Goal: Navigation & Orientation: Find specific page/section

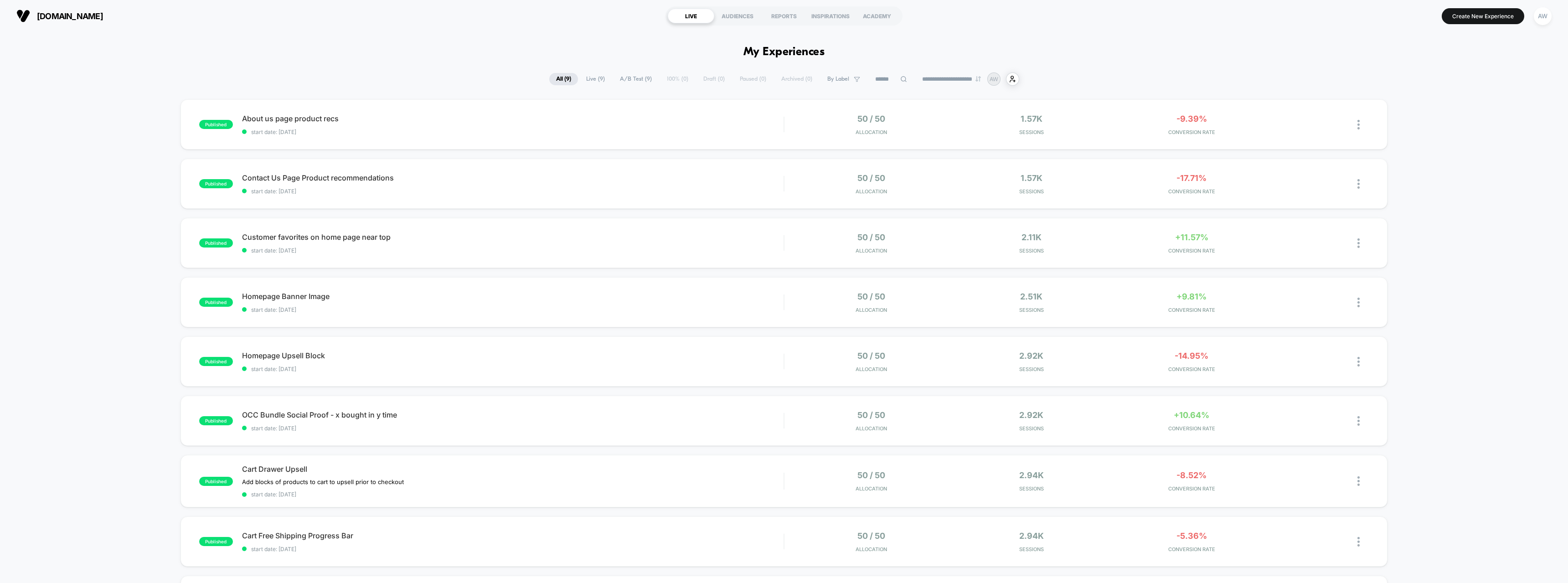
click at [140, 180] on div "published About us page product recs start date: [DATE] 50 / 50 Allocation 1.57…" at bounding box center [784, 386] width 1568 height 574
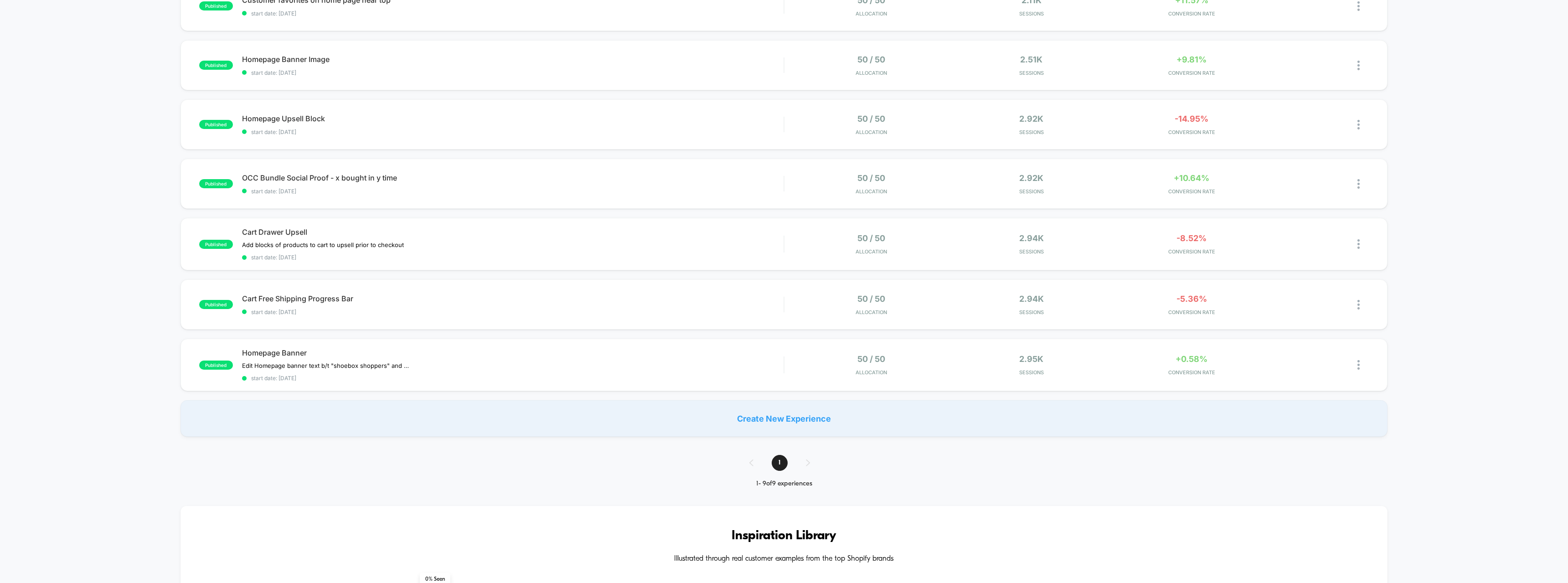
scroll to position [197, 0]
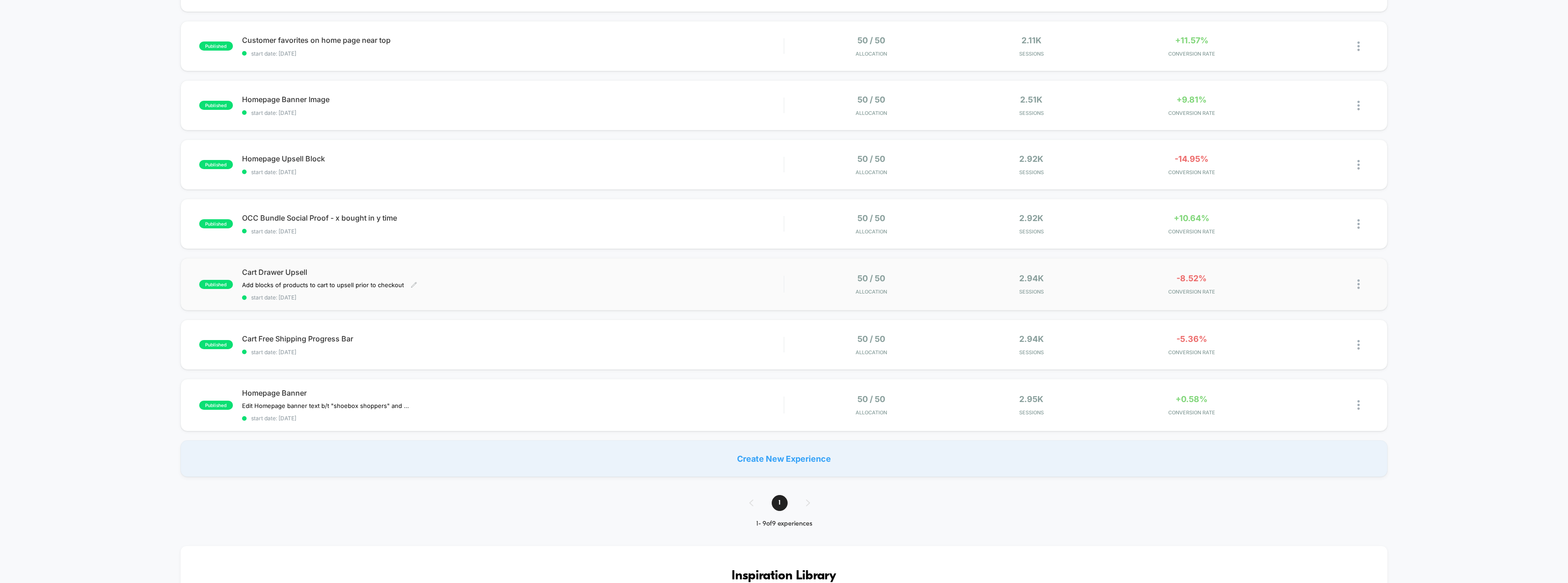
click at [279, 270] on span "Cart Drawer Upsell" at bounding box center [513, 272] width 542 height 9
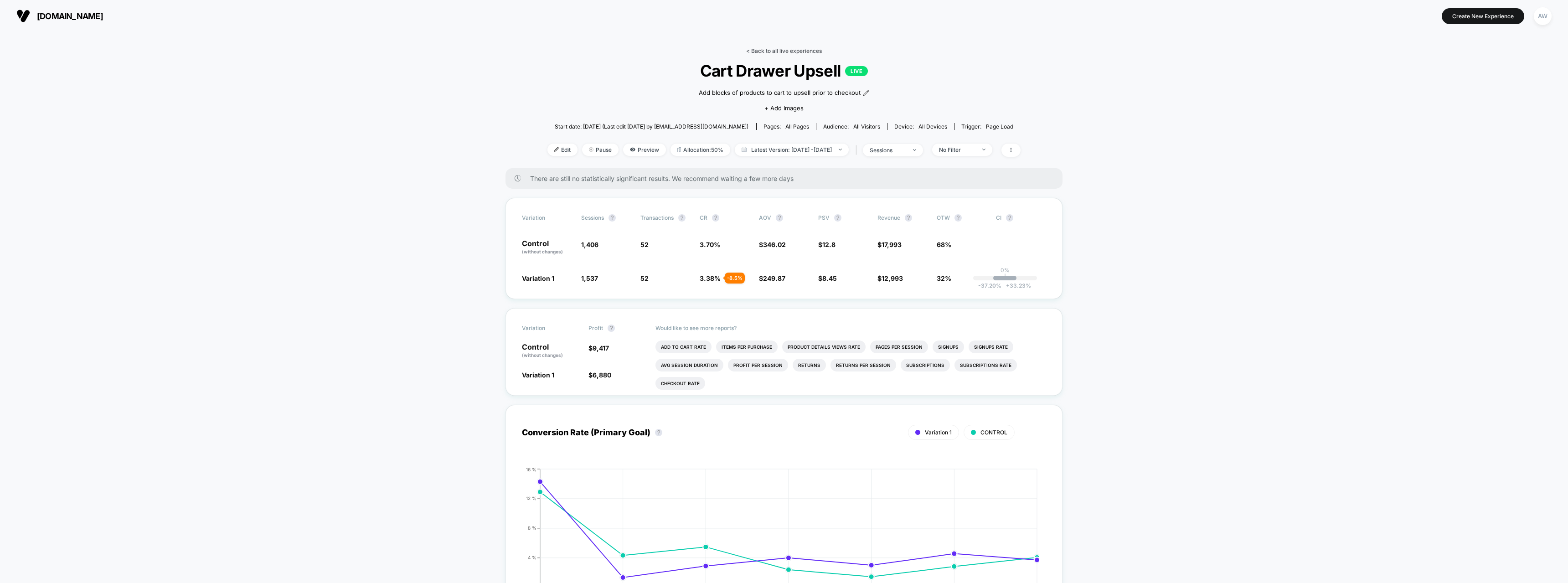
click at [797, 50] on link "< Back to all live experiences" at bounding box center [784, 51] width 75 height 7
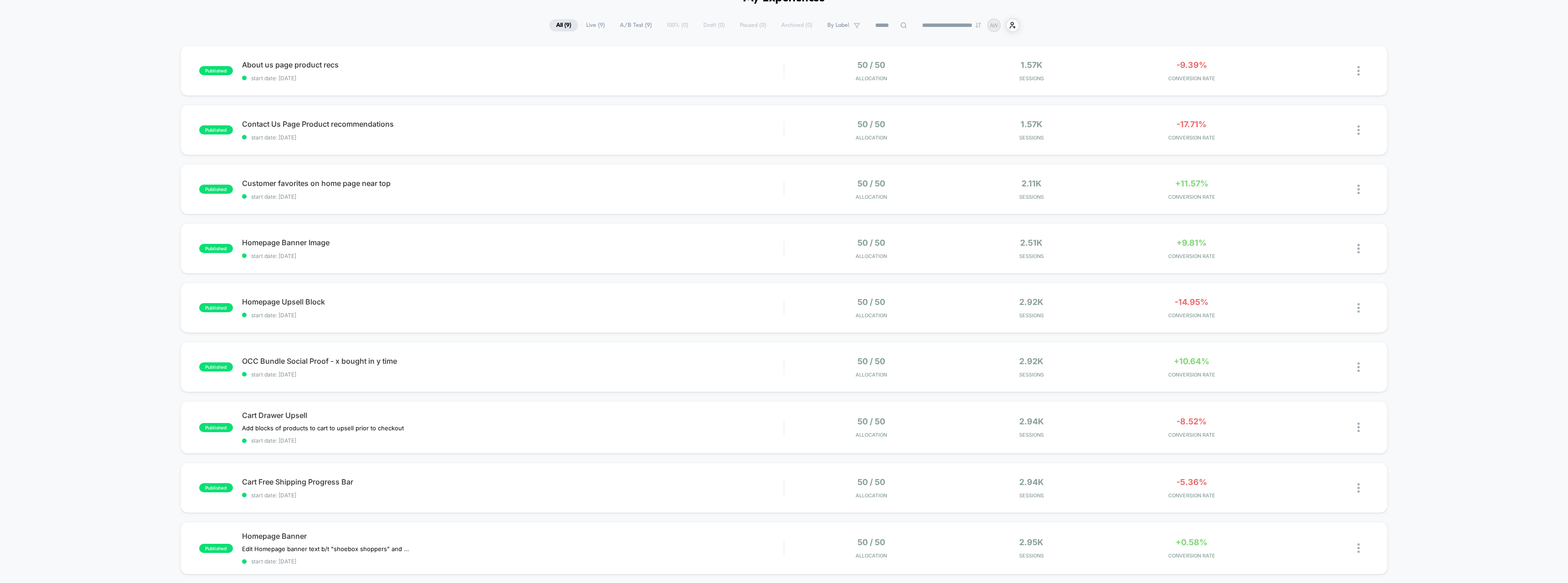
scroll to position [99, 0]
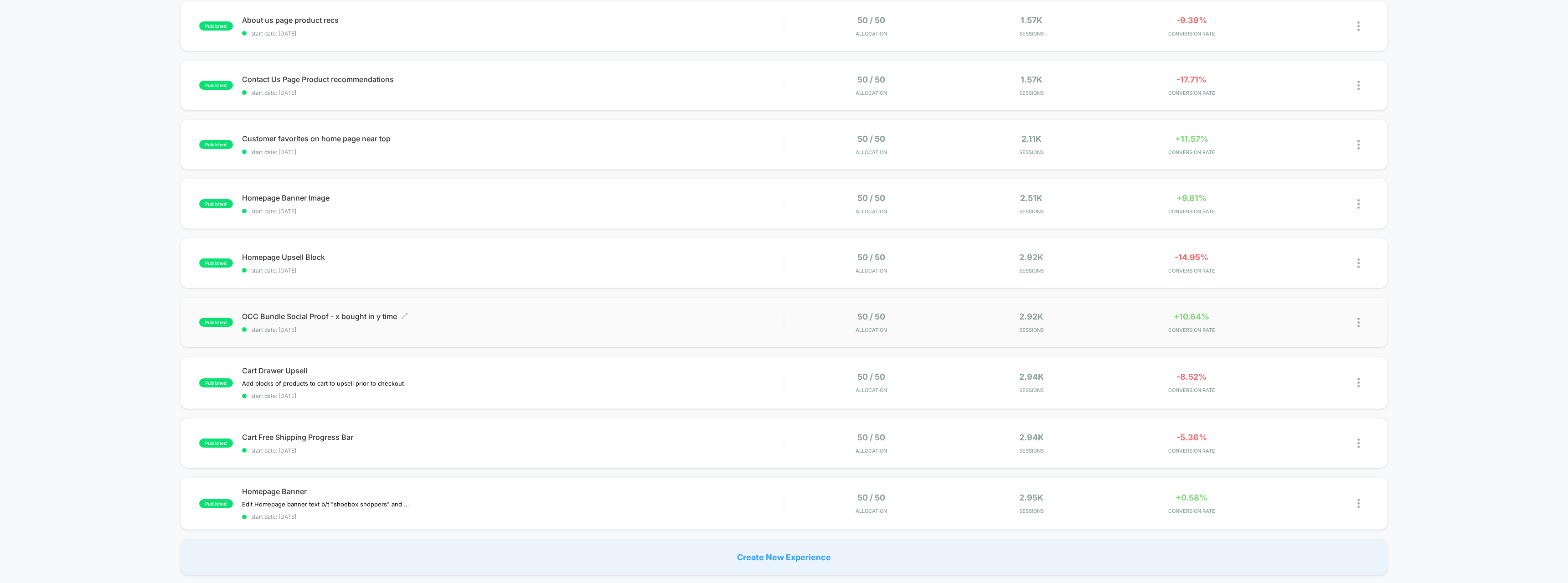
click at [346, 326] on div "OCC Bundle Social Proof - x bought in y time Click to edit experience details C…" at bounding box center [513, 322] width 542 height 21
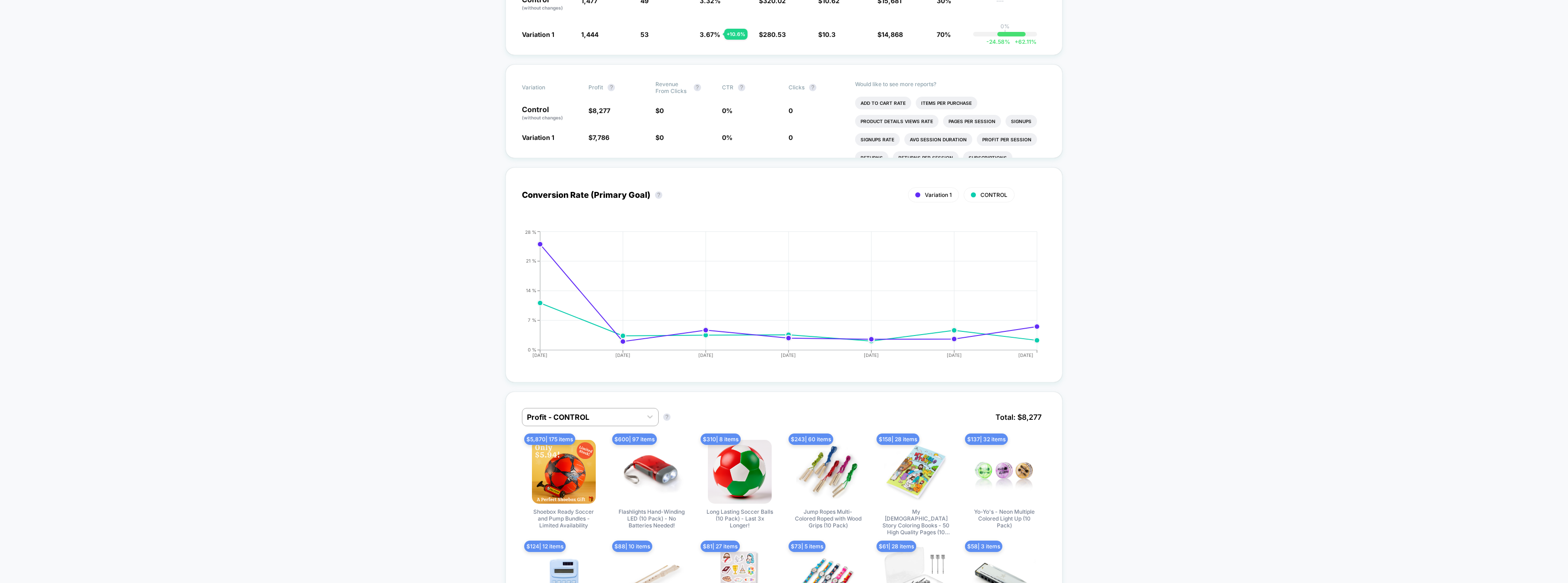
scroll to position [33, 0]
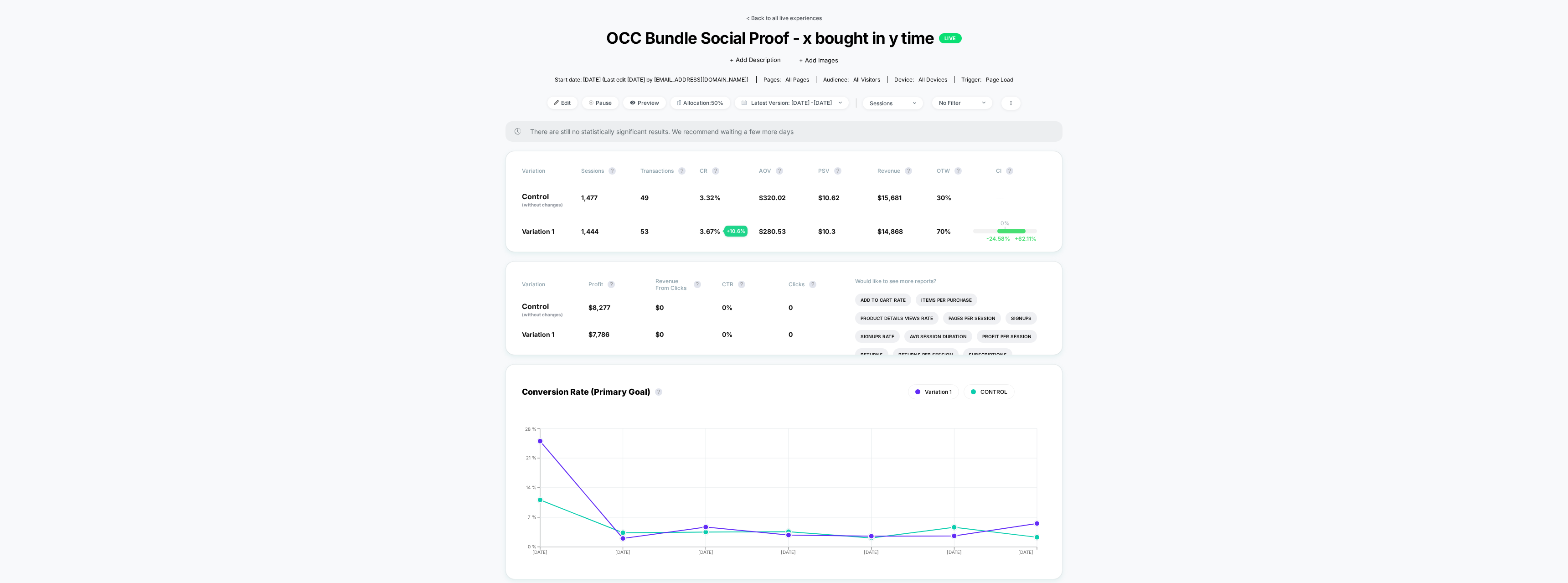
click at [769, 17] on link "< Back to all live experiences" at bounding box center [784, 18] width 75 height 7
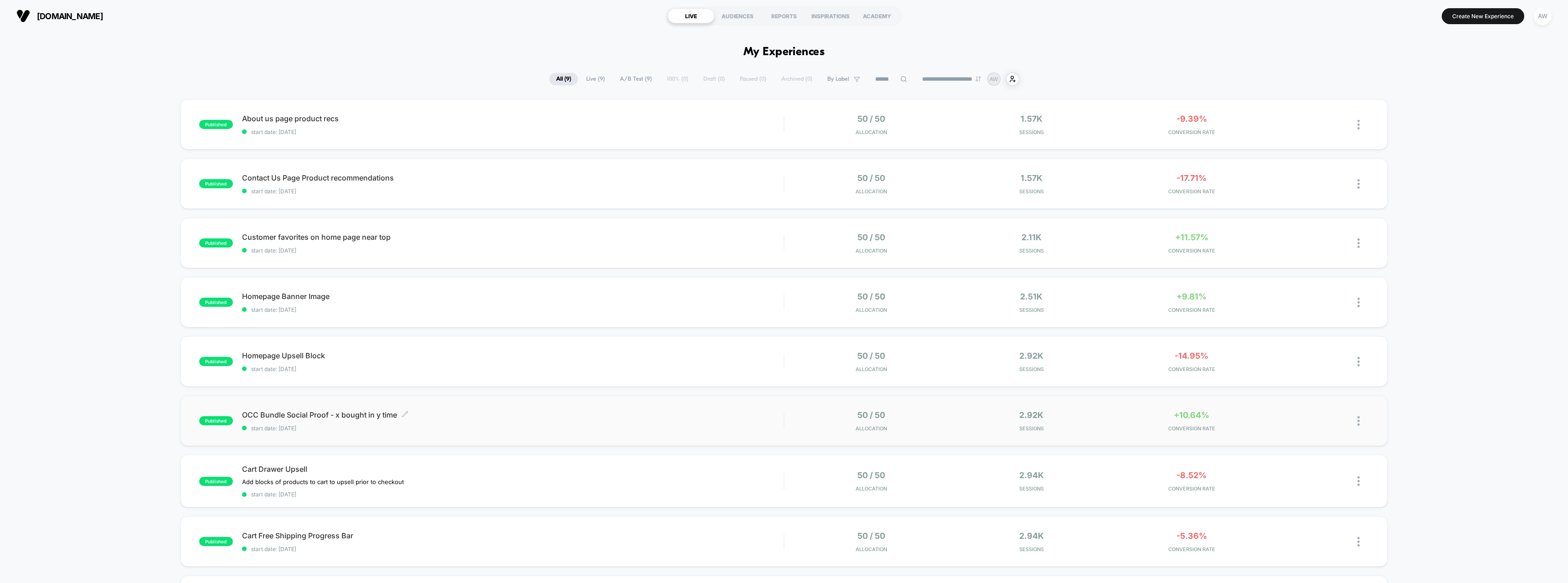
click at [342, 421] on div "OCC Bundle Social Proof - x bought in y time Click to edit experience details C…" at bounding box center [513, 421] width 542 height 21
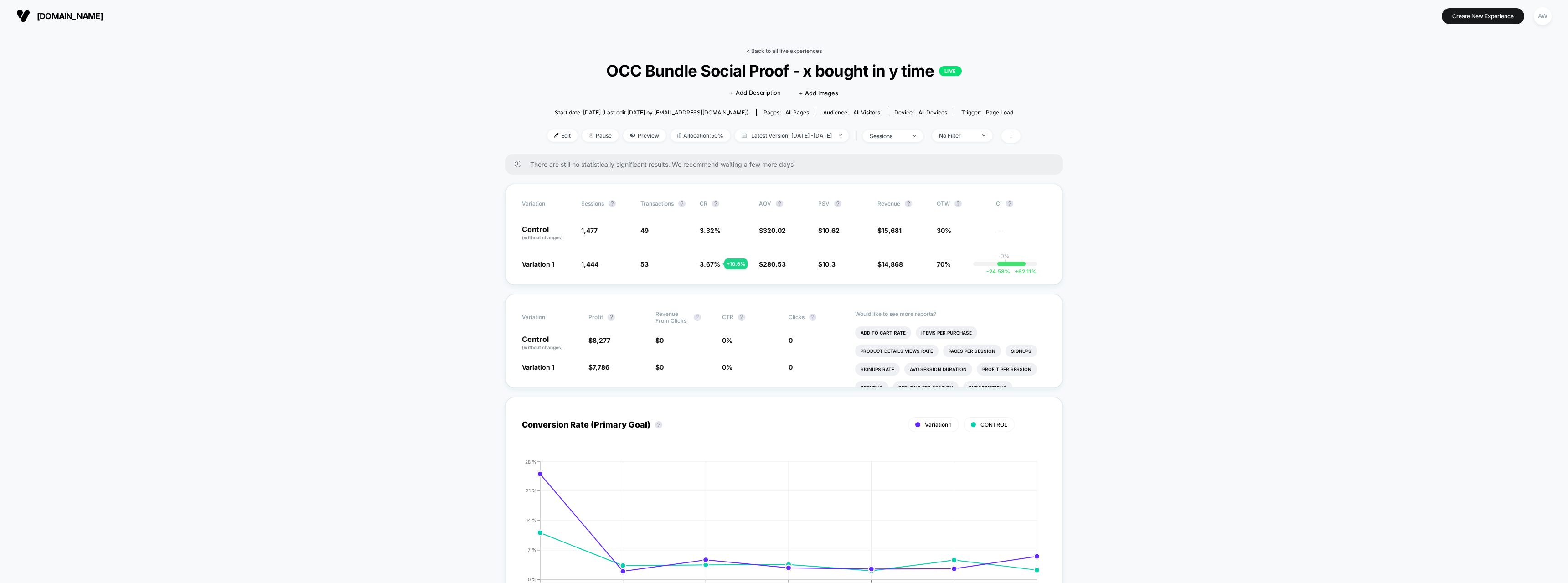
click at [772, 48] on link "< Back to all live experiences" at bounding box center [784, 51] width 75 height 7
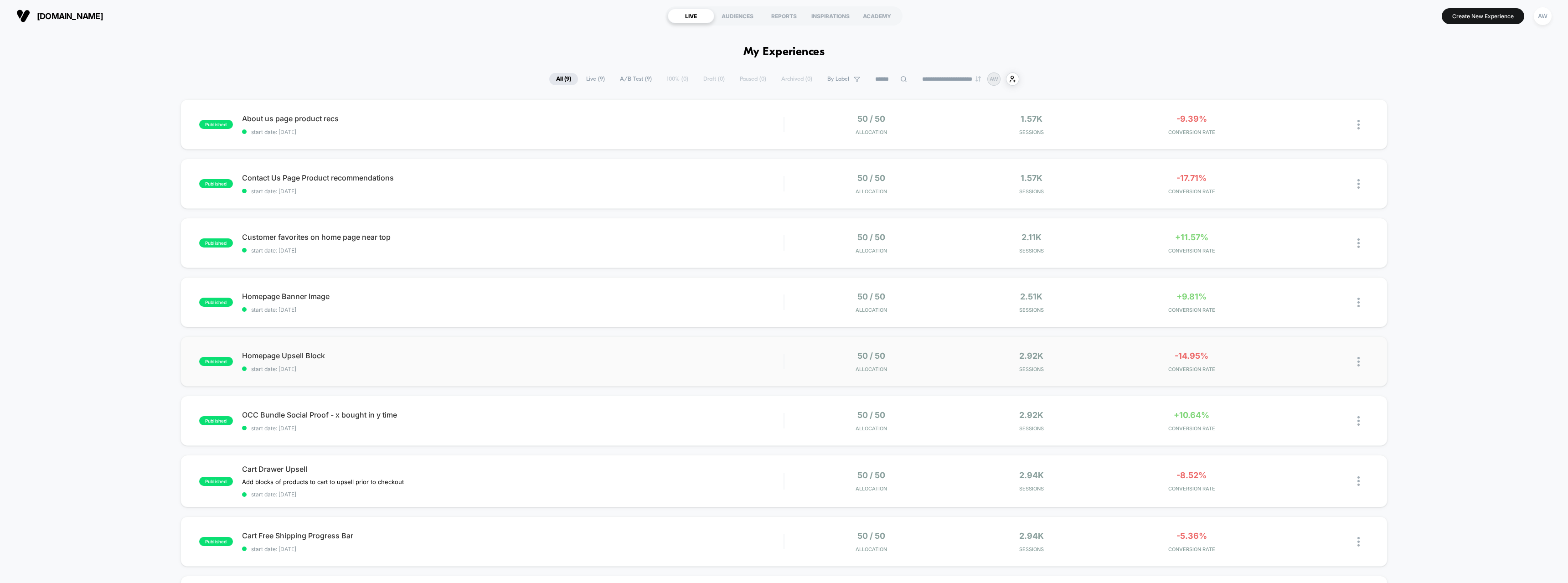
click at [294, 354] on span "Homepage Upsell Block" at bounding box center [513, 355] width 542 height 9
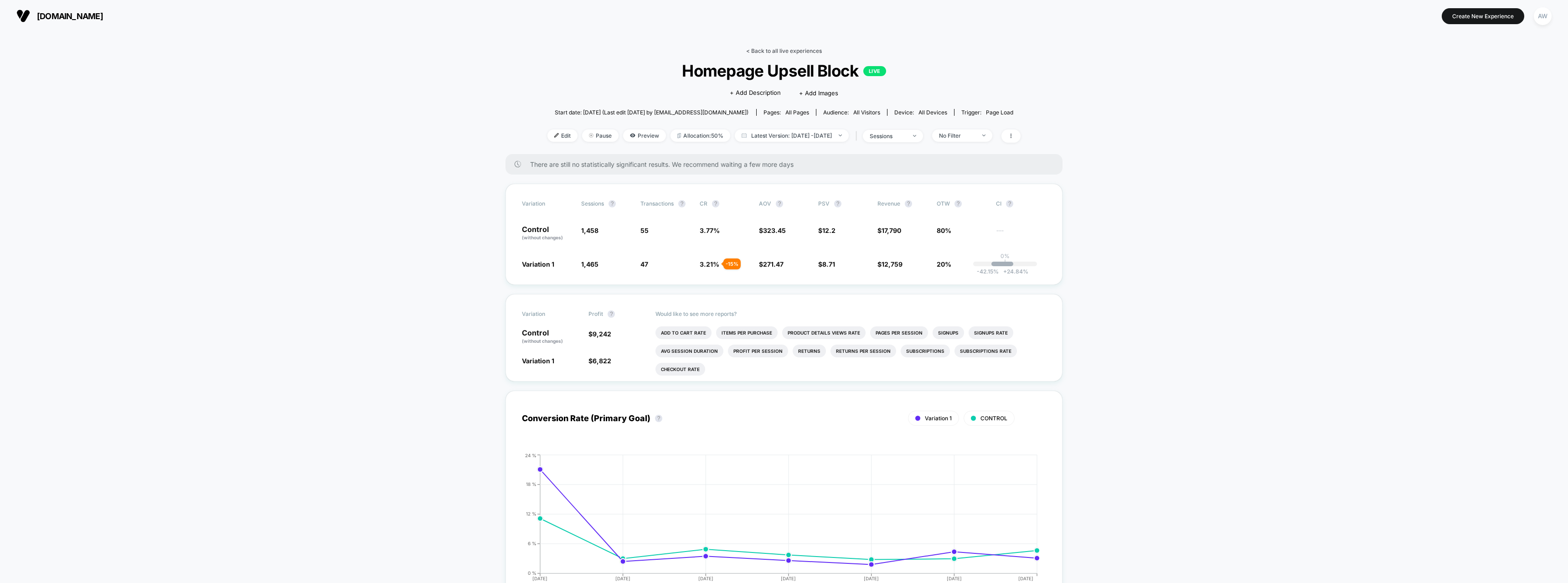
click at [787, 49] on link "< Back to all live experiences" at bounding box center [784, 51] width 75 height 7
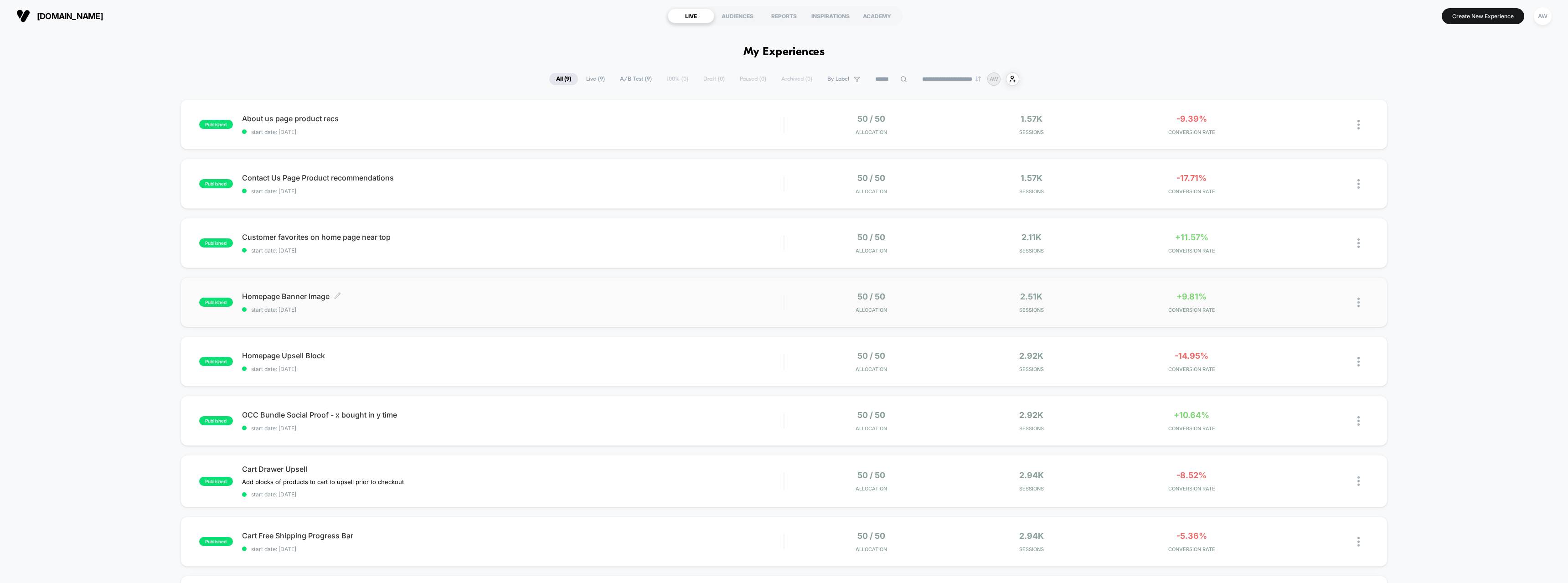
click at [294, 296] on span "Homepage Banner Image Click to edit experience details" at bounding box center [513, 296] width 542 height 9
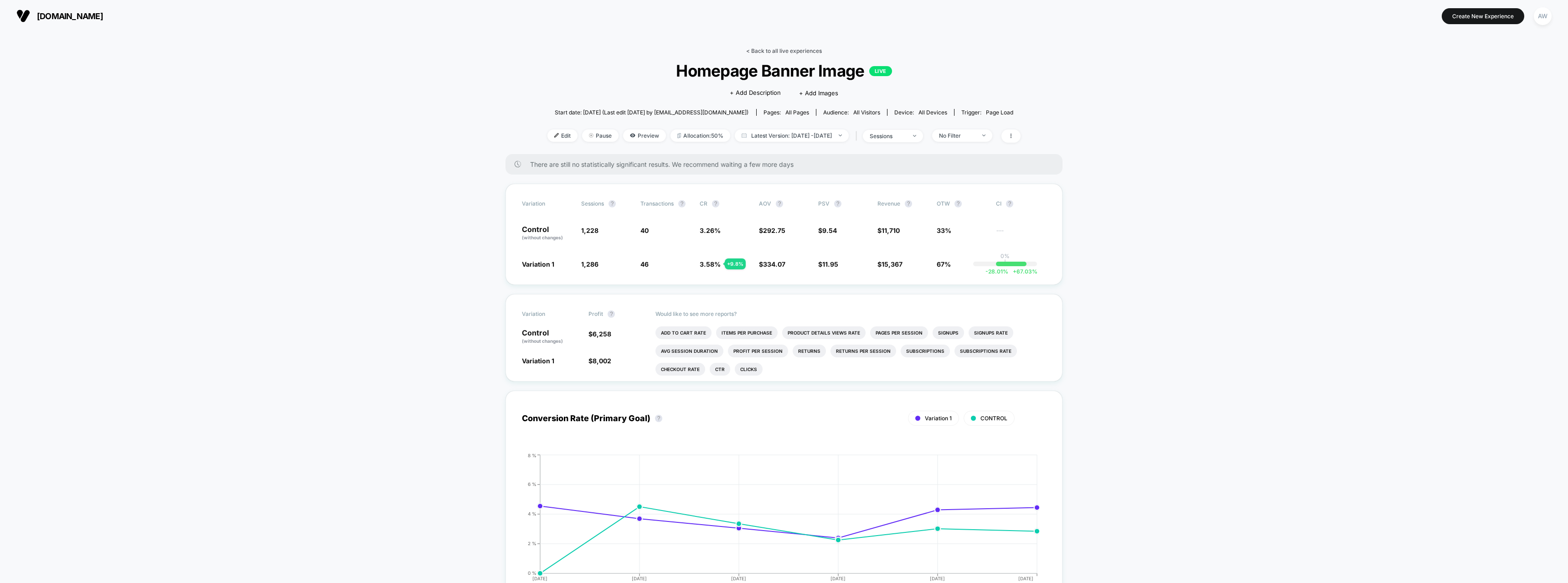
click at [807, 52] on link "< Back to all live experiences" at bounding box center [784, 51] width 75 height 7
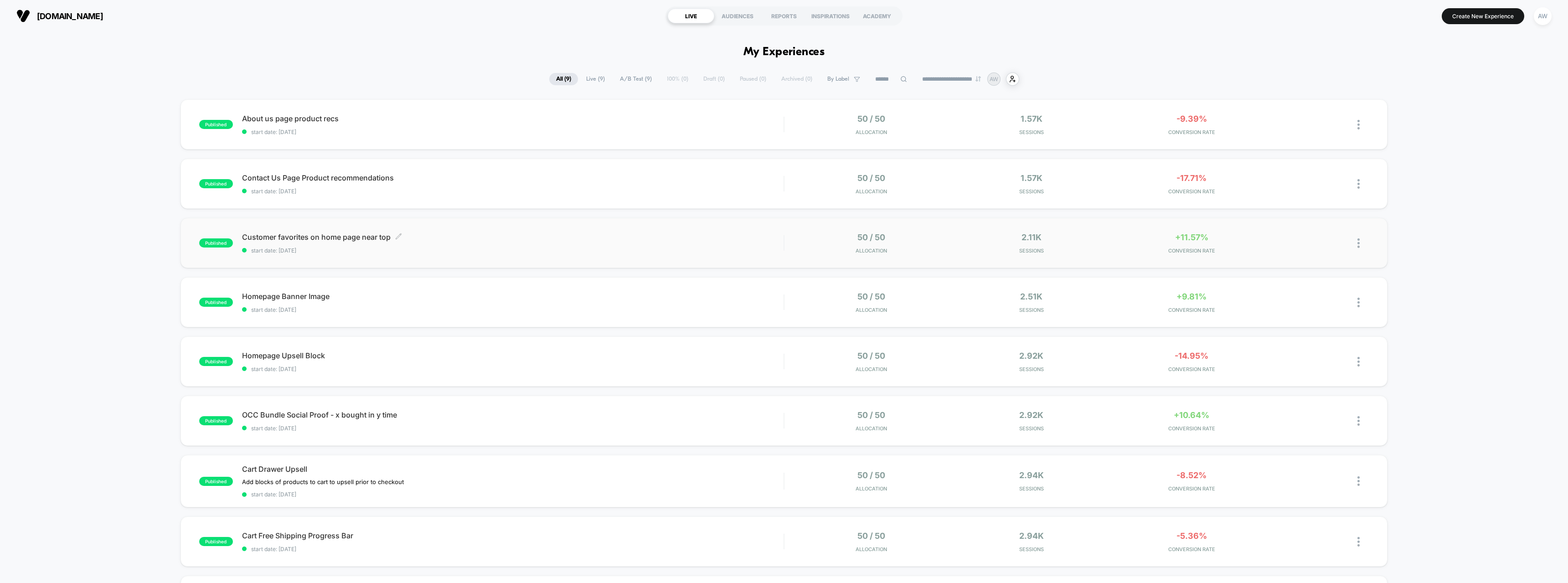
click at [322, 237] on span "Customer favorites on home page near top Click to edit experience details" at bounding box center [513, 237] width 542 height 9
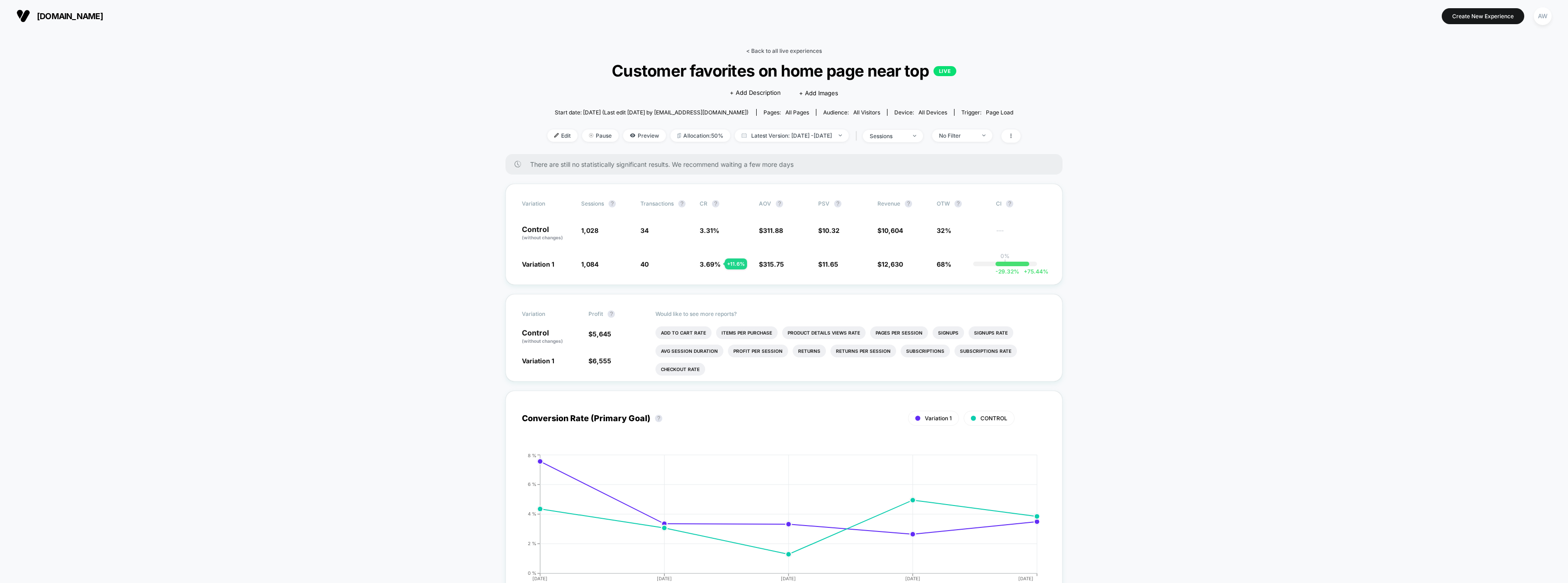
click at [807, 52] on link "< Back to all live experiences" at bounding box center [784, 51] width 75 height 7
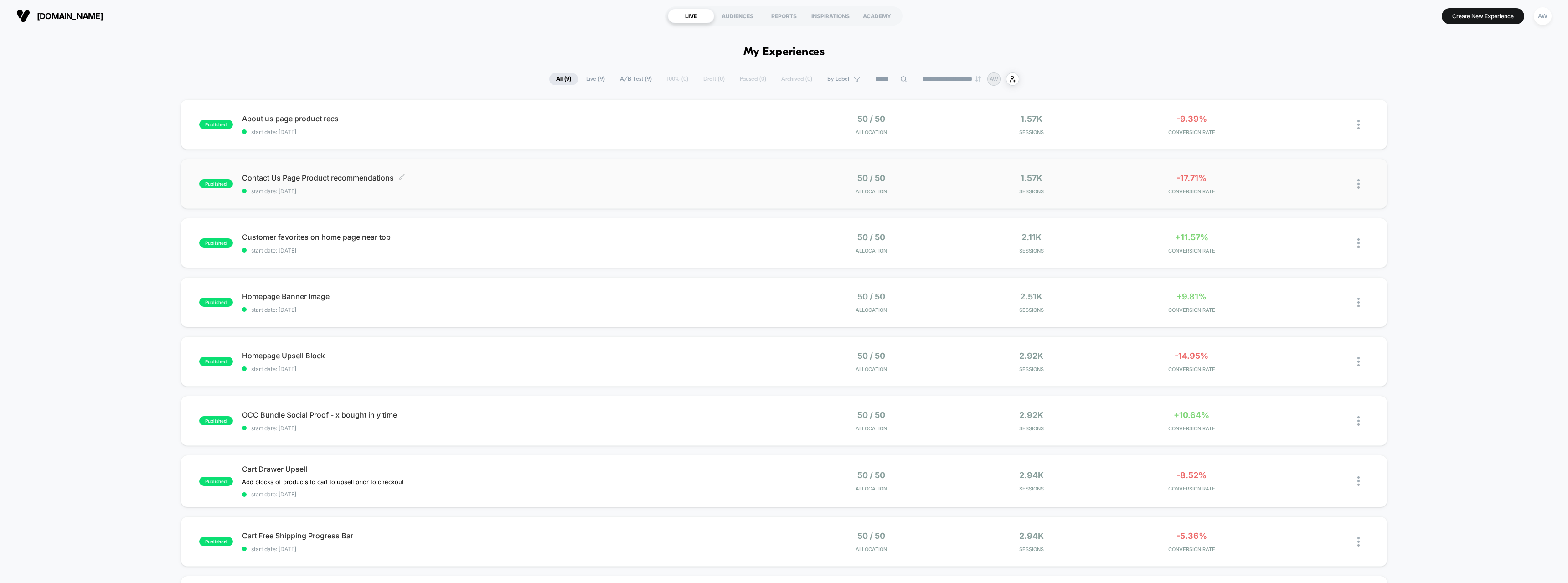
click at [321, 177] on span "Contact Us Page Product recommendations Click to edit experience details" at bounding box center [513, 178] width 542 height 9
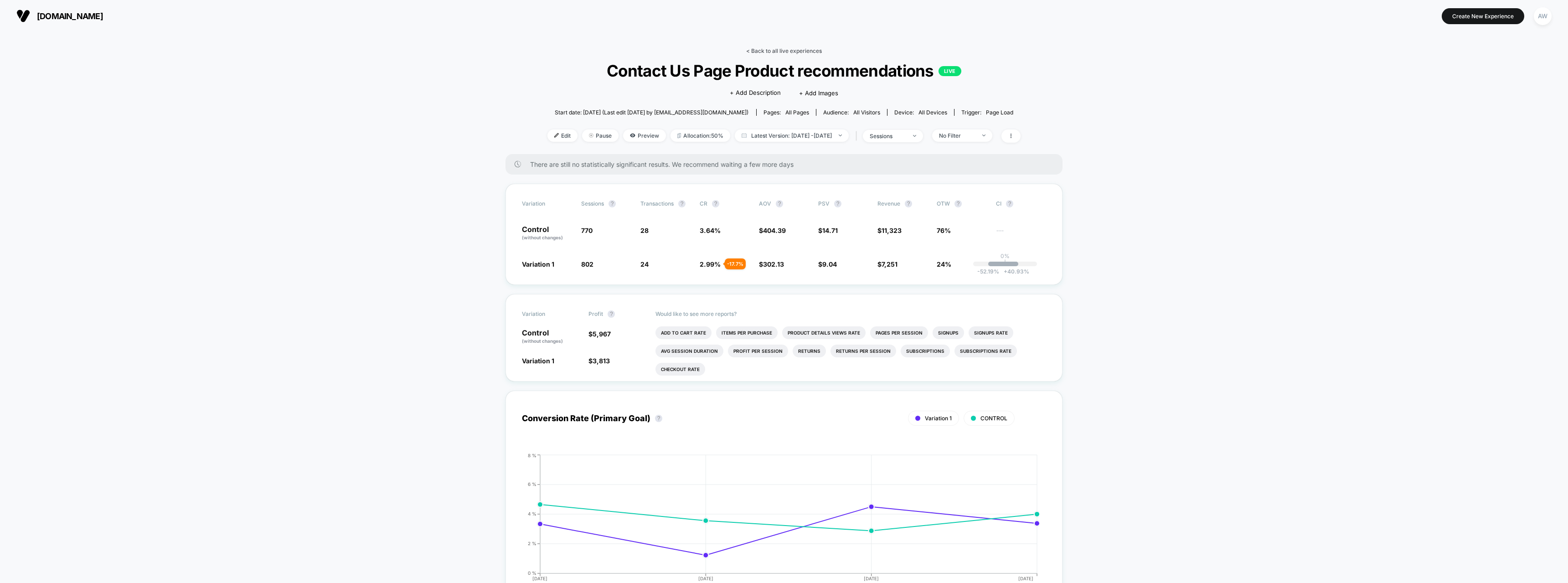
click at [819, 54] on link "< Back to all live experiences" at bounding box center [784, 51] width 75 height 7
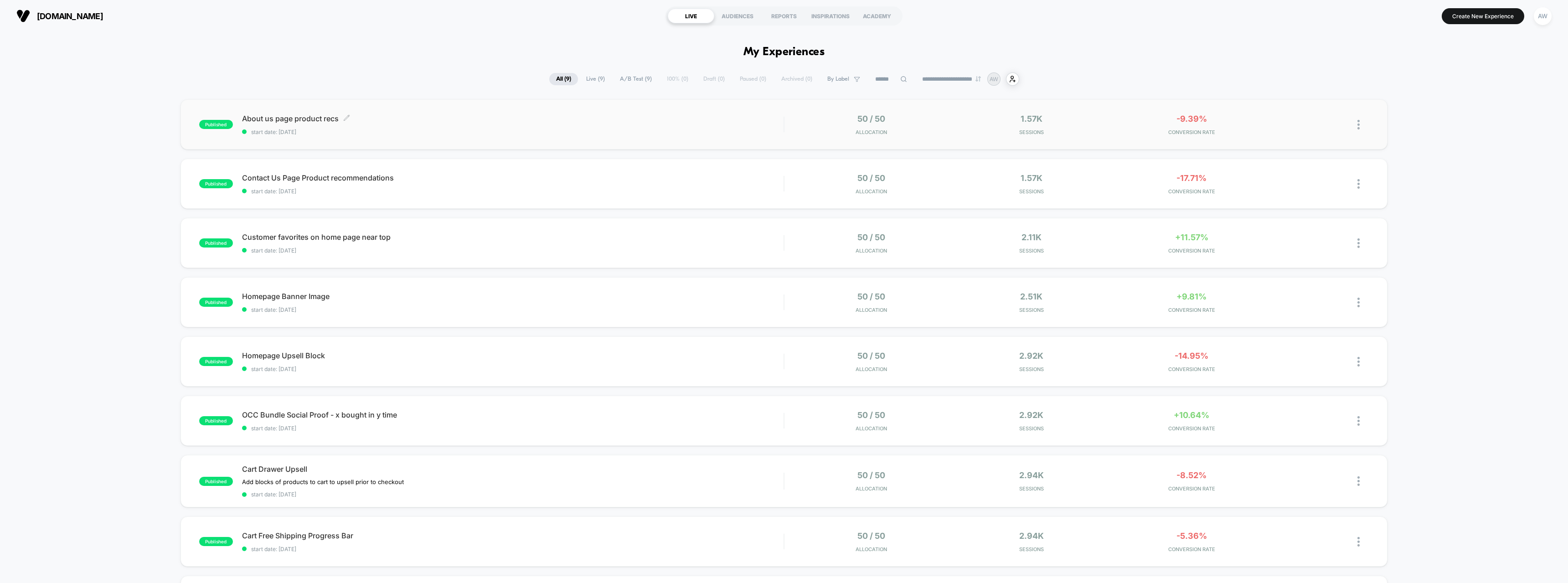
click at [306, 118] on span "About us page product recs Click to edit experience details" at bounding box center [513, 118] width 542 height 9
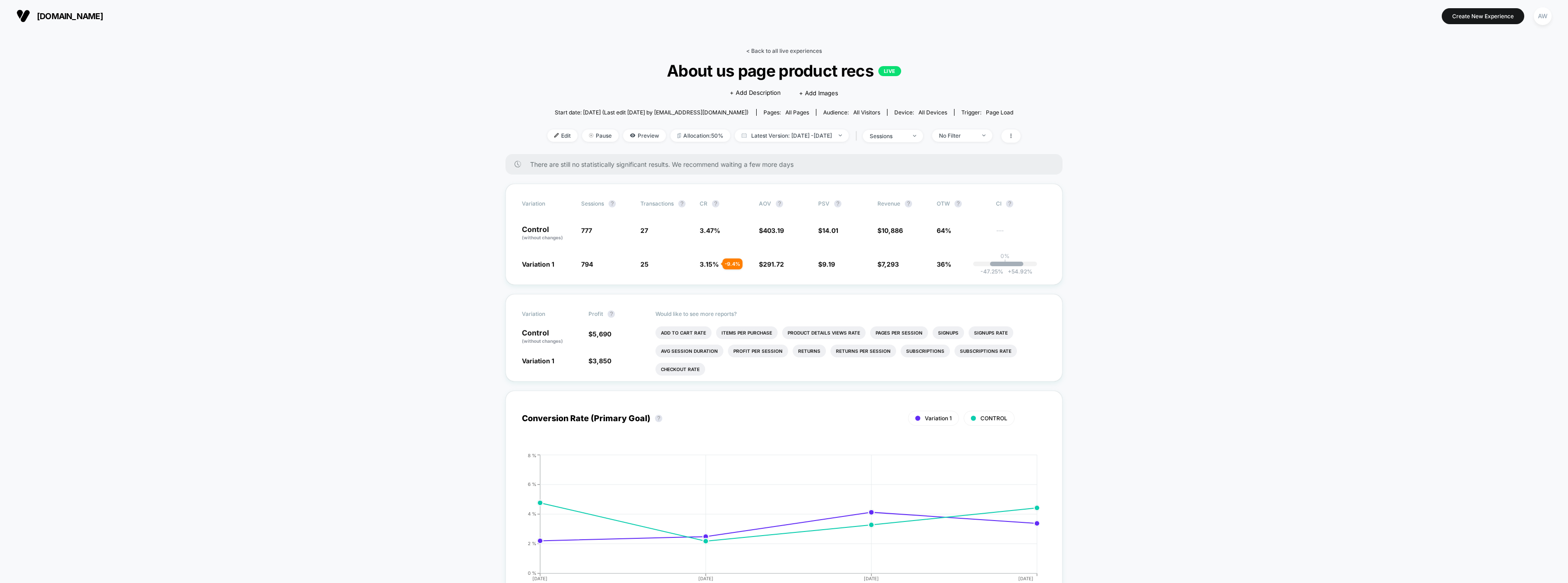
click at [796, 54] on link "< Back to all live experiences" at bounding box center [784, 51] width 75 height 7
